Goal: Use online tool/utility: Utilize a website feature to perform a specific function

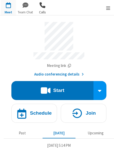
click at [43, 5] on span "button" at bounding box center [42, 5] width 15 height 10
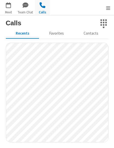
click at [99, 23] on icon "Dialpad" at bounding box center [104, 24] width 10 height 10
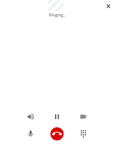
click at [54, 137] on icon "Hangup" at bounding box center [57, 134] width 10 height 10
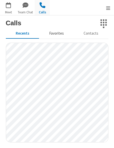
click at [52, 33] on button "Favorites" at bounding box center [56, 34] width 34 height 10
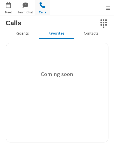
click at [31, 32] on button "Recents" at bounding box center [22, 34] width 33 height 10
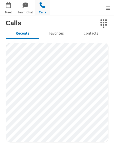
click at [68, 43] on div at bounding box center [57, 93] width 103 height 100
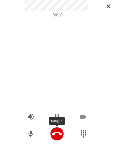
click at [56, 136] on icon "Hangup" at bounding box center [57, 134] width 10 height 10
click at [56, 135] on icon "Hangup" at bounding box center [57, 134] width 10 height 10
click at [58, 137] on icon "Hangup" at bounding box center [57, 134] width 10 height 10
click at [56, 134] on icon "Hangup" at bounding box center [57, 134] width 10 height 10
click at [56, 138] on icon "Hangup" at bounding box center [57, 134] width 10 height 10
